Goal: Task Accomplishment & Management: Manage account settings

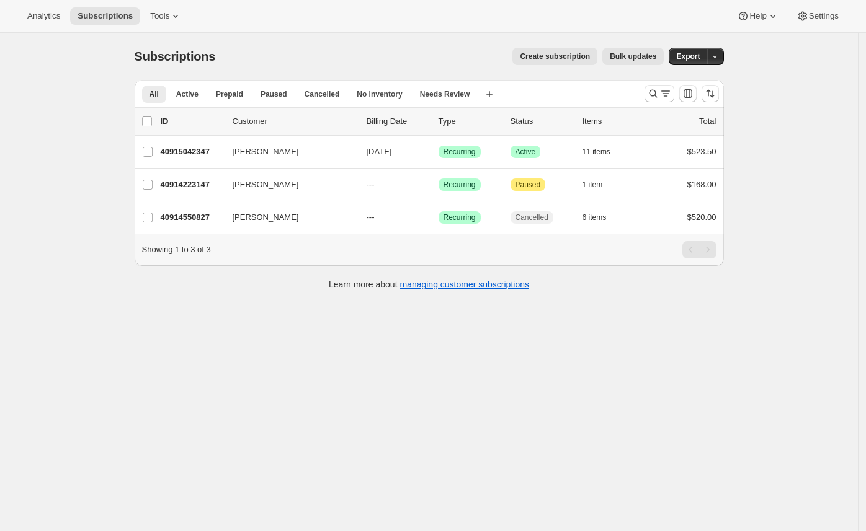
click at [162, 4] on div "Analytics Subscriptions Tools Help Settings" at bounding box center [433, 16] width 866 height 33
click at [167, 20] on span "Tools" at bounding box center [159, 16] width 19 height 10
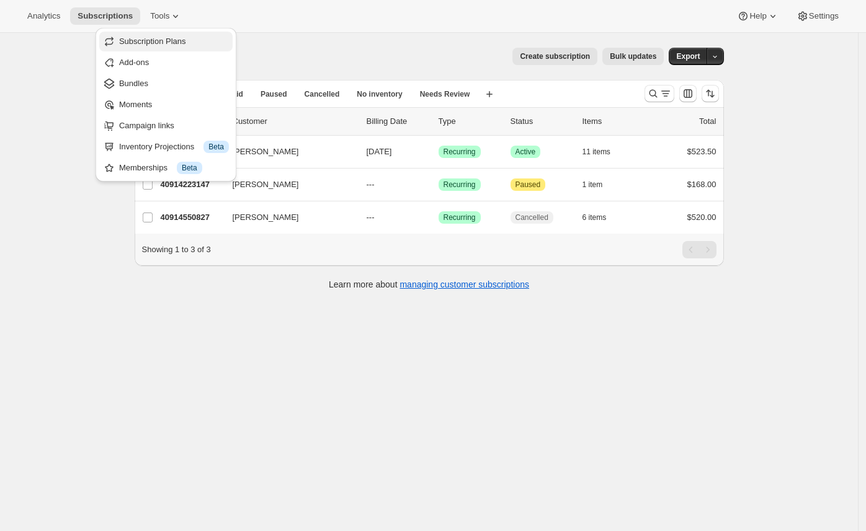
click at [169, 46] on span "Subscription Plans" at bounding box center [174, 41] width 110 height 12
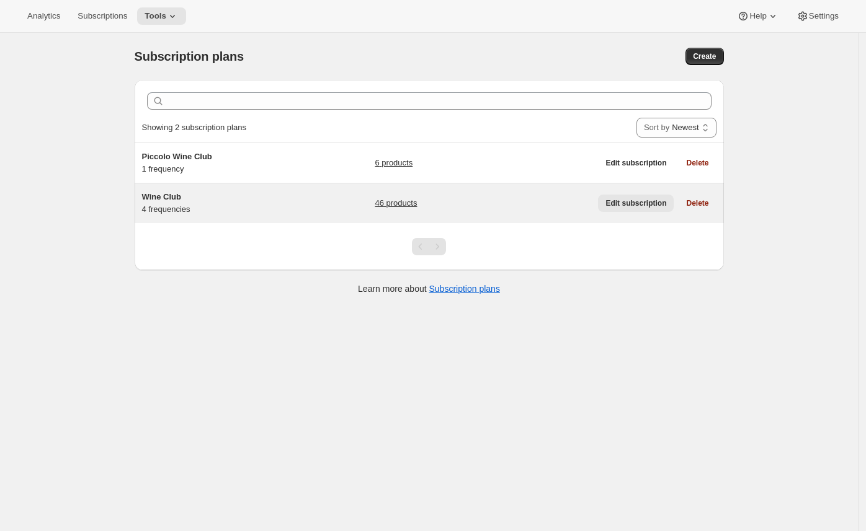
click at [640, 205] on span "Edit subscription" at bounding box center [635, 203] width 61 height 10
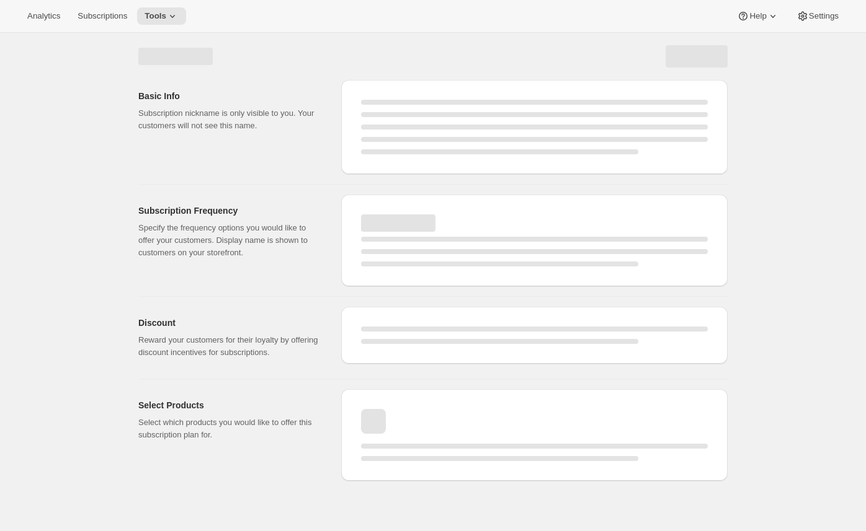
select select "WEEK"
select select "MONTH"
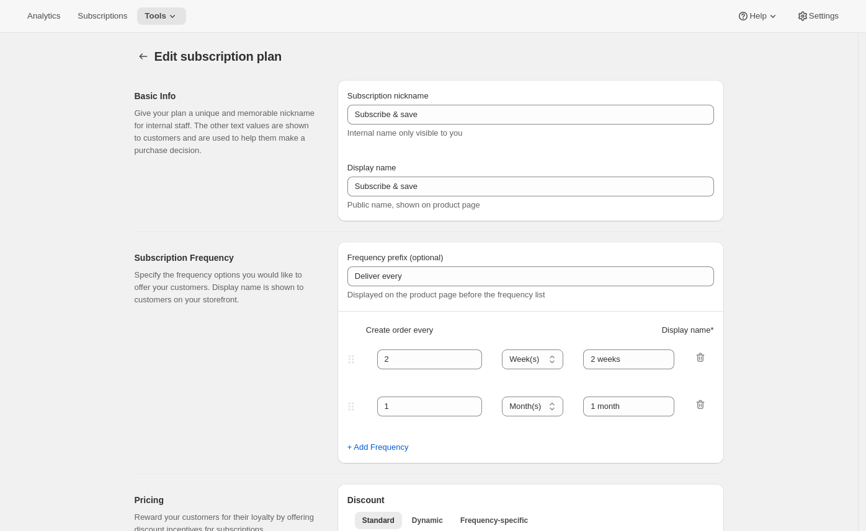
type input "Wine Club"
type input "3"
select select "MONTH"
type input "3 months"
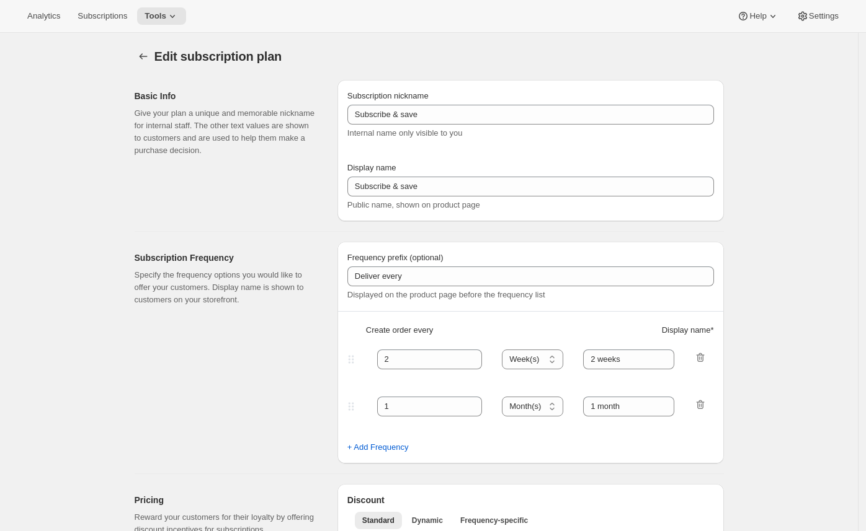
type input "4"
type input "4 months"
select select "MONTH"
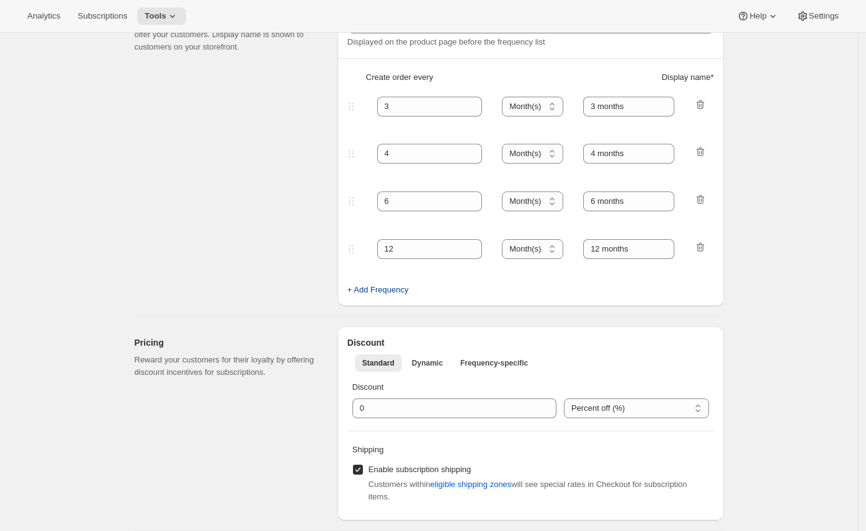
scroll to position [241, 0]
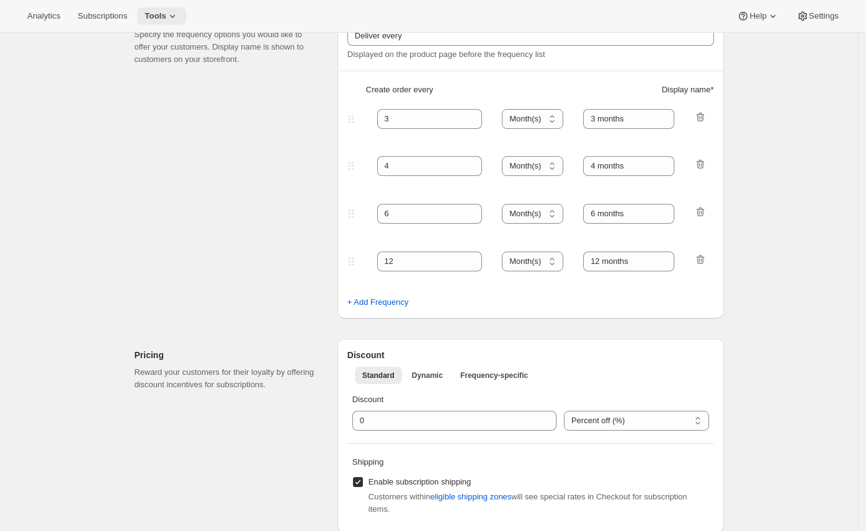
click at [172, 16] on icon at bounding box center [172, 16] width 12 height 12
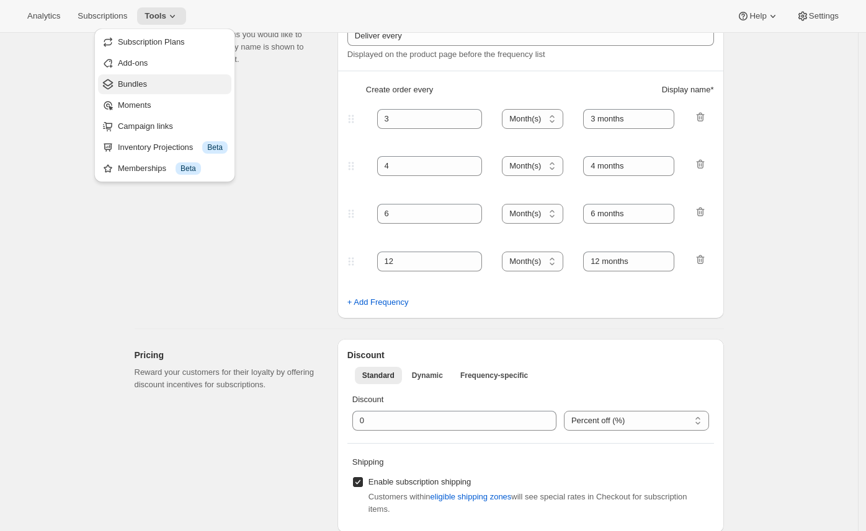
click at [169, 82] on span "Bundles" at bounding box center [173, 84] width 110 height 12
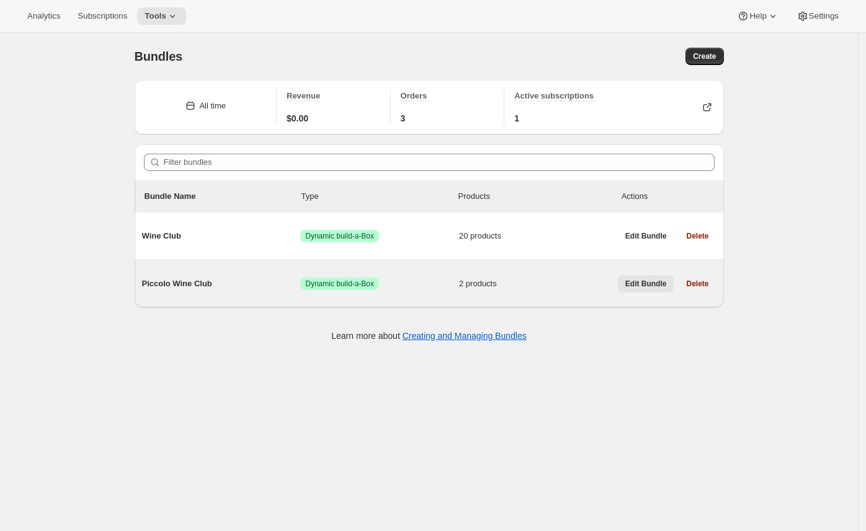
click at [640, 282] on span "Edit Bundle" at bounding box center [646, 284] width 42 height 10
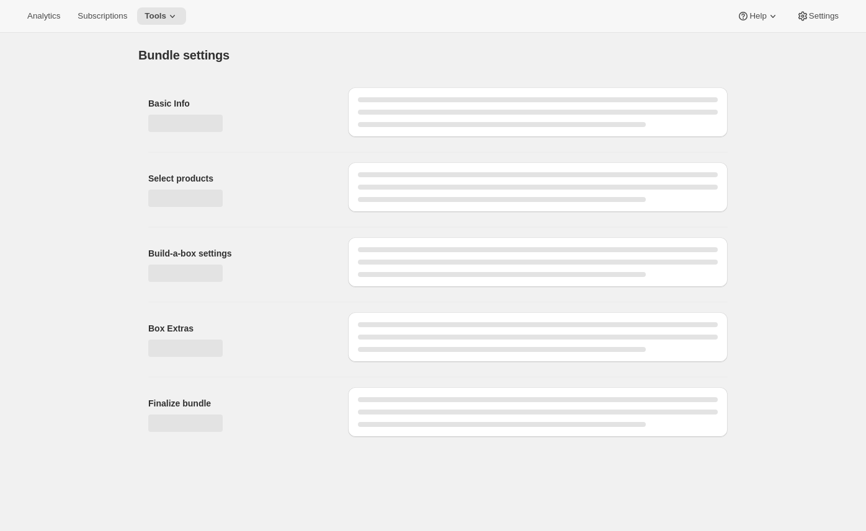
type input "Piccolo Wine Club"
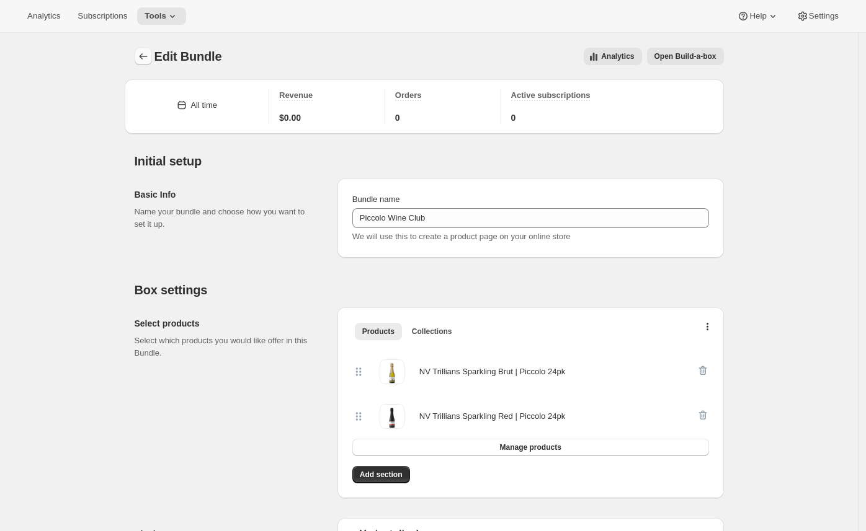
click at [145, 53] on icon "Bundles" at bounding box center [143, 56] width 12 height 12
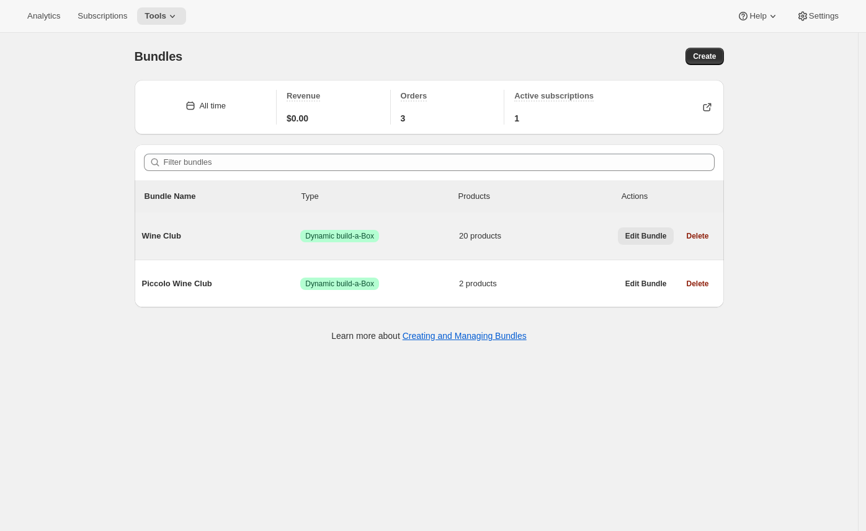
click at [649, 233] on span "Edit Bundle" at bounding box center [646, 236] width 42 height 10
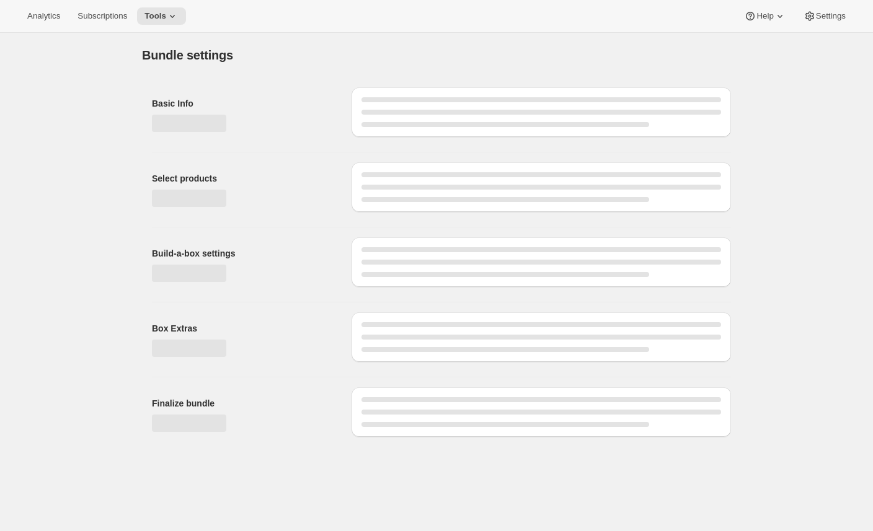
type input "Wine Club"
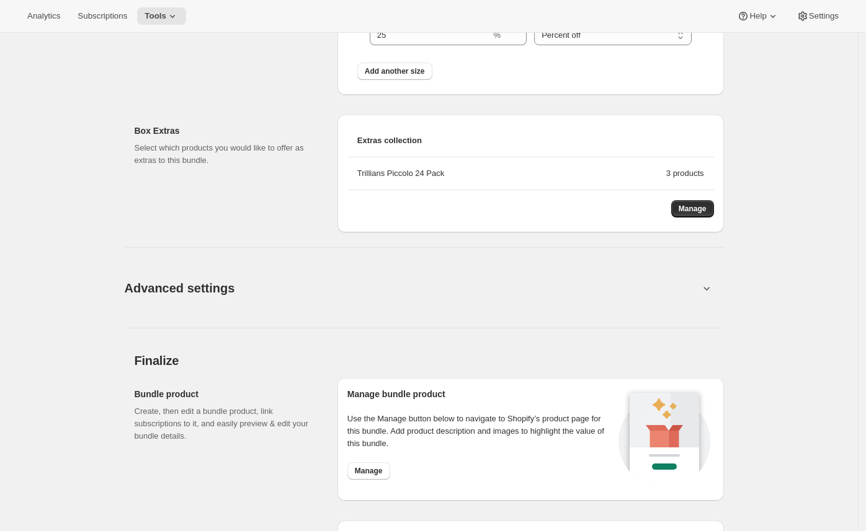
scroll to position [1796, 0]
